Goal: Find specific page/section: Find specific page/section

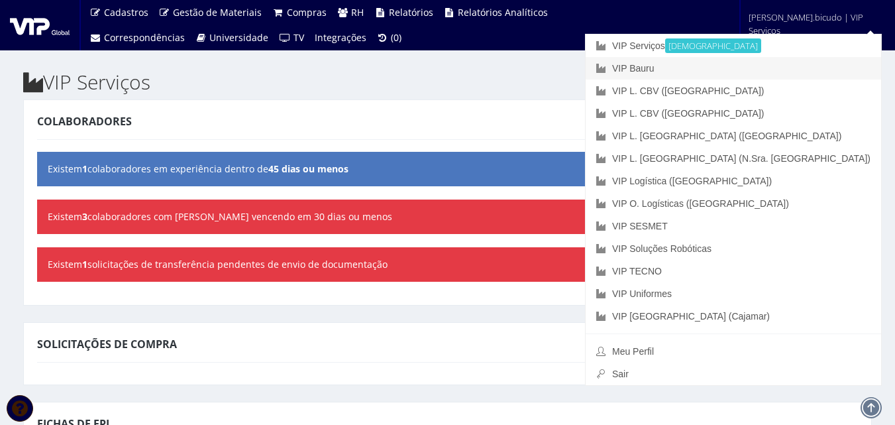
click at [780, 76] on link "VIP Bauru" at bounding box center [733, 68] width 295 height 23
click at [768, 64] on link "VIP Bauru" at bounding box center [733, 68] width 295 height 23
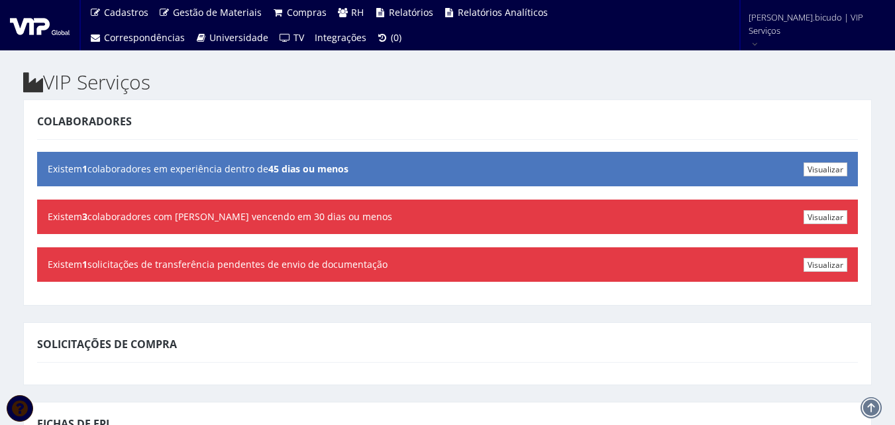
click at [433, 99] on div "Colaboradores Visualizar Existem 1 colaboradores em experiência dentro de 45 di…" at bounding box center [447, 202] width 849 height 206
